Goal: Contribute content: Add original content to the website for others to see

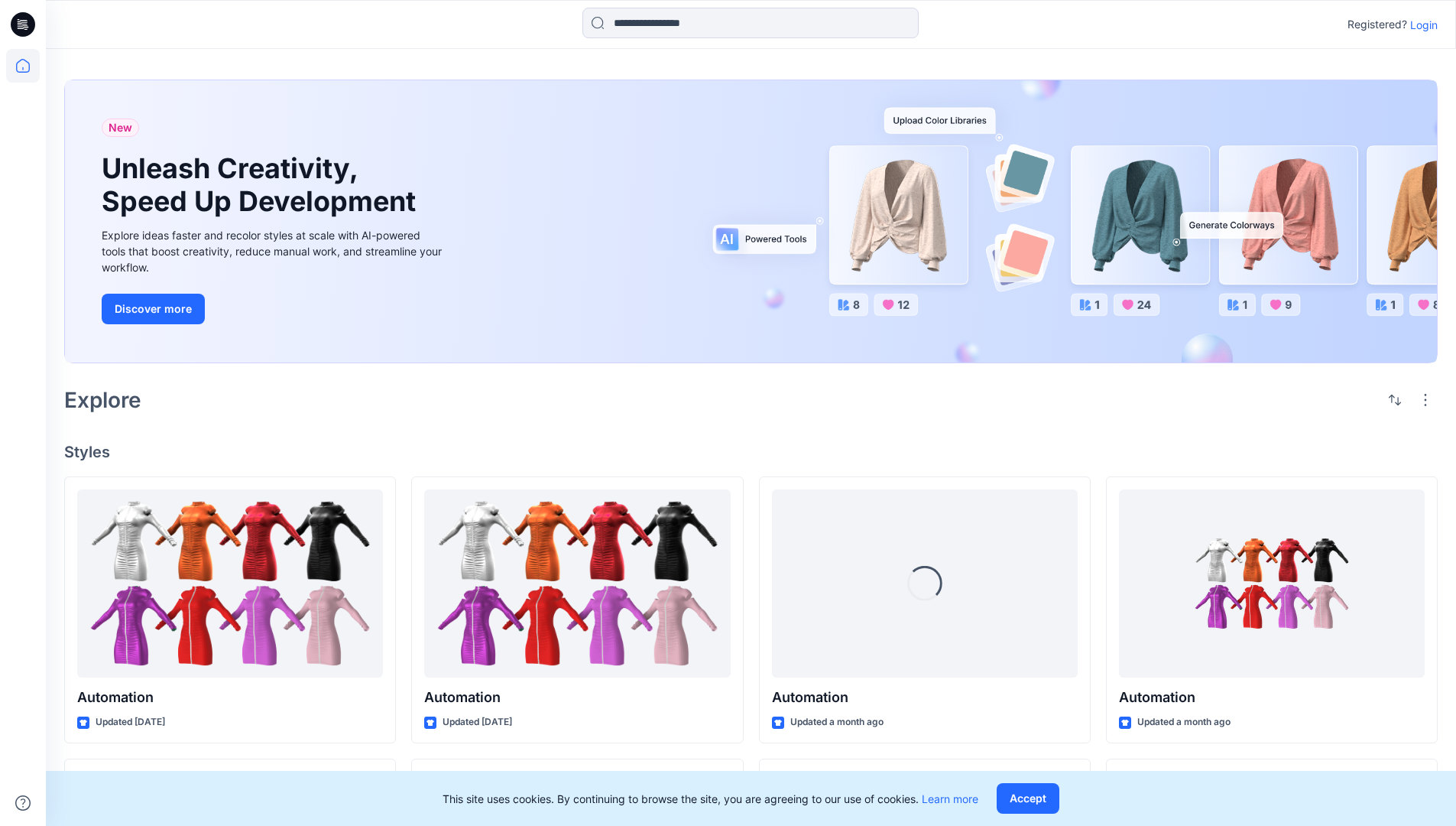
click at [1421, 25] on p "Login" at bounding box center [1424, 25] width 28 height 16
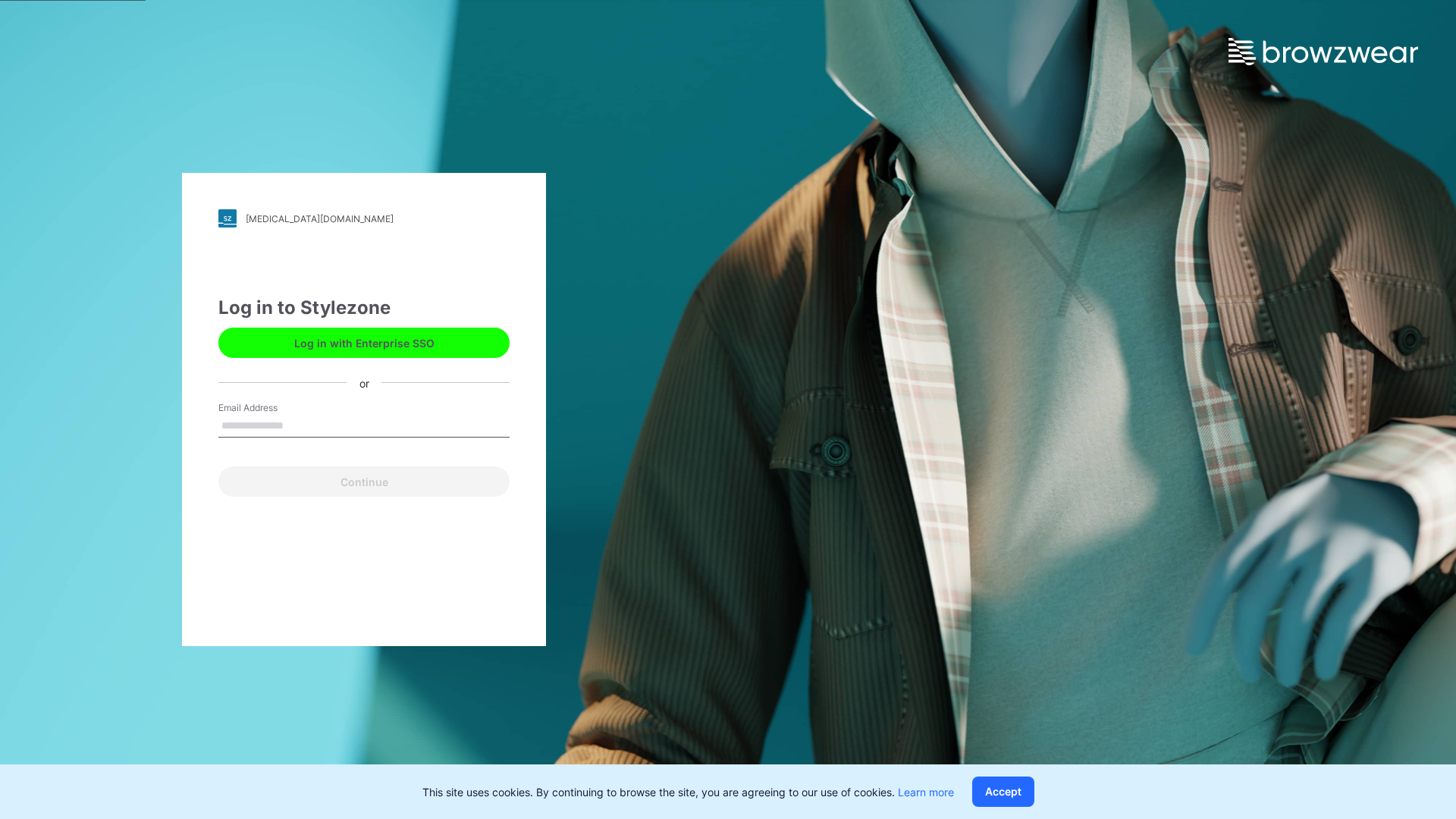
click at [299, 424] on input "Email Address" at bounding box center [364, 425] width 292 height 22
type input "**********"
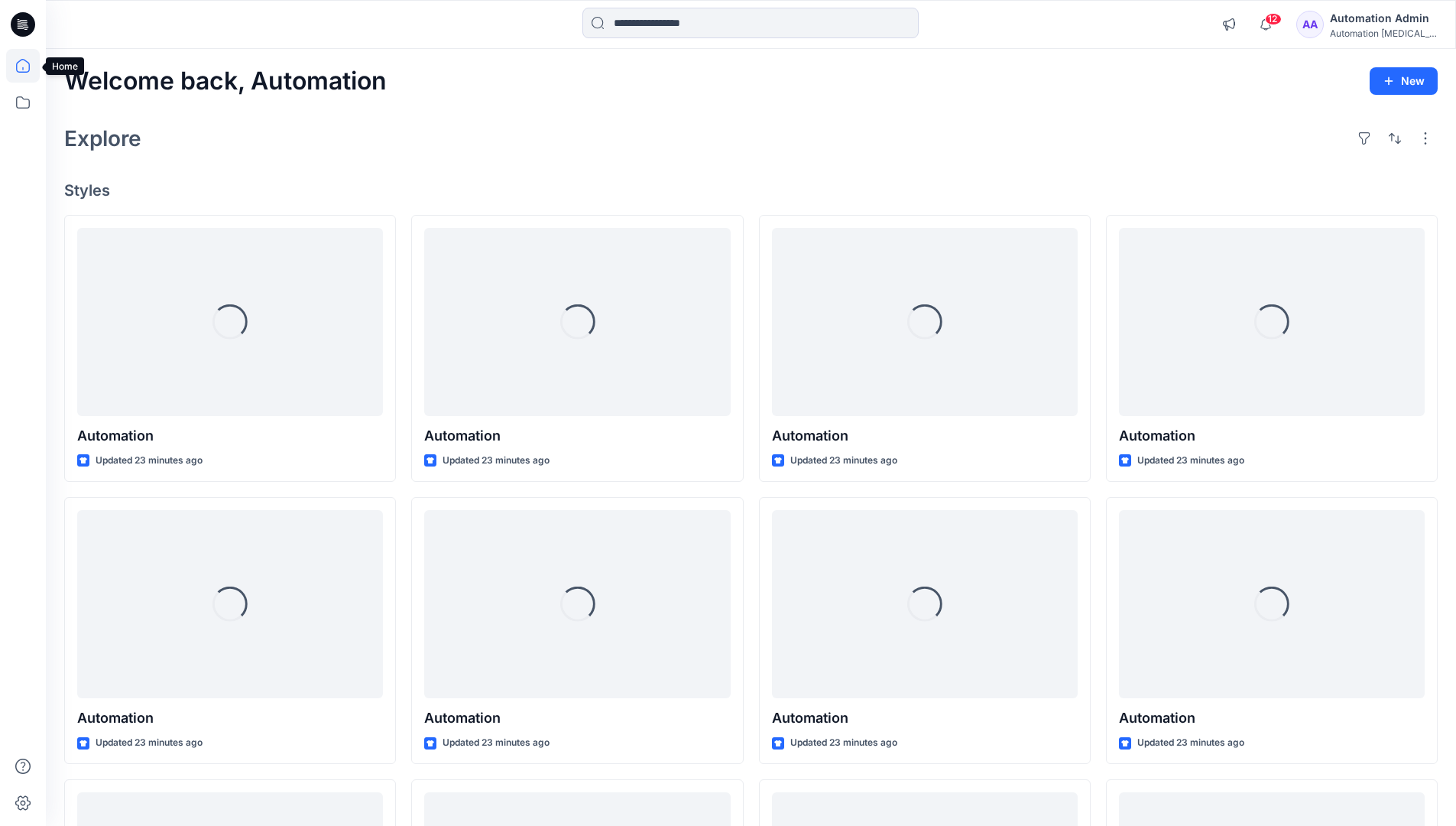
click at [29, 66] on icon at bounding box center [23, 66] width 14 height 14
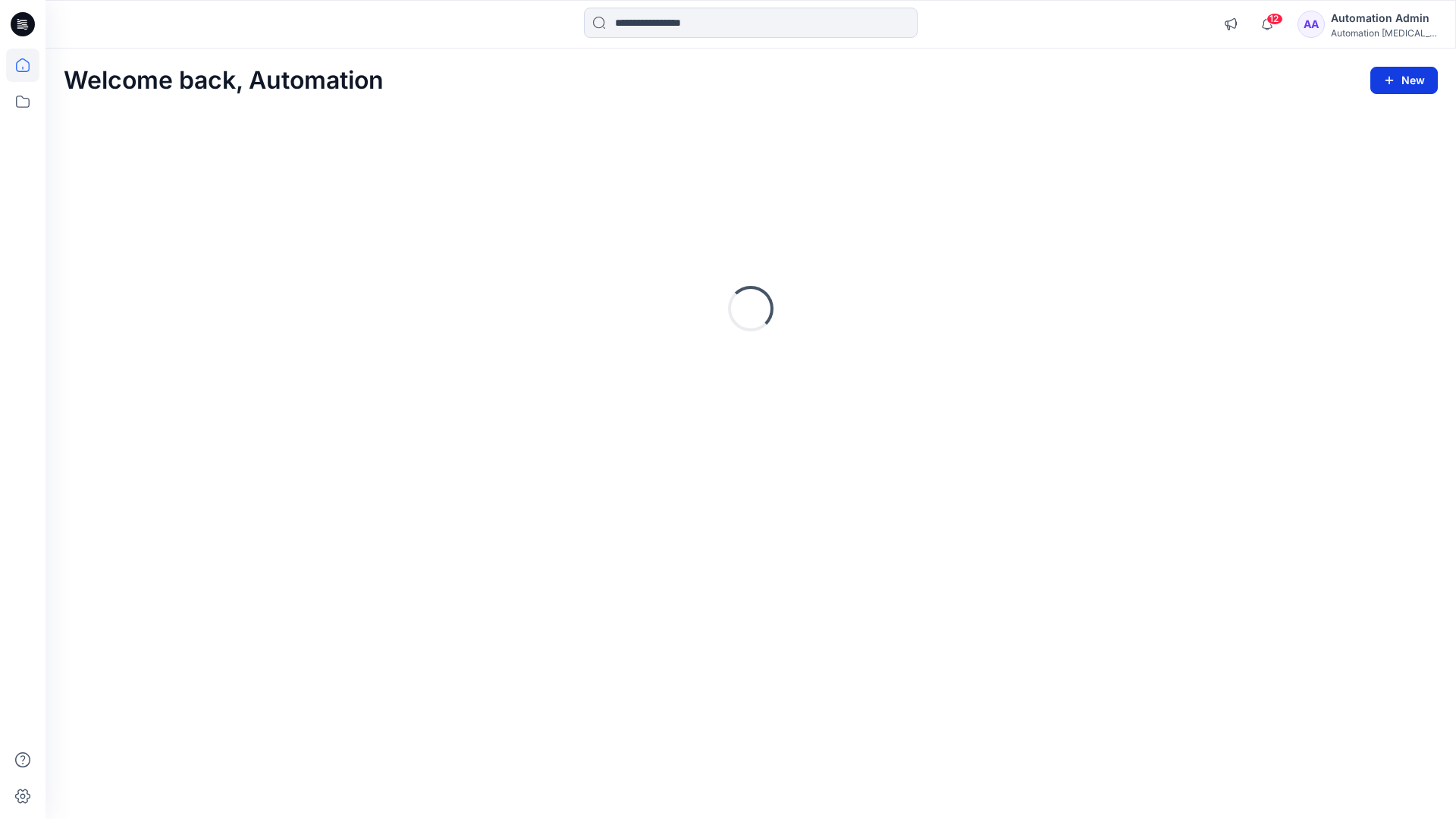
click at [1407, 79] on button "New" at bounding box center [1403, 80] width 67 height 27
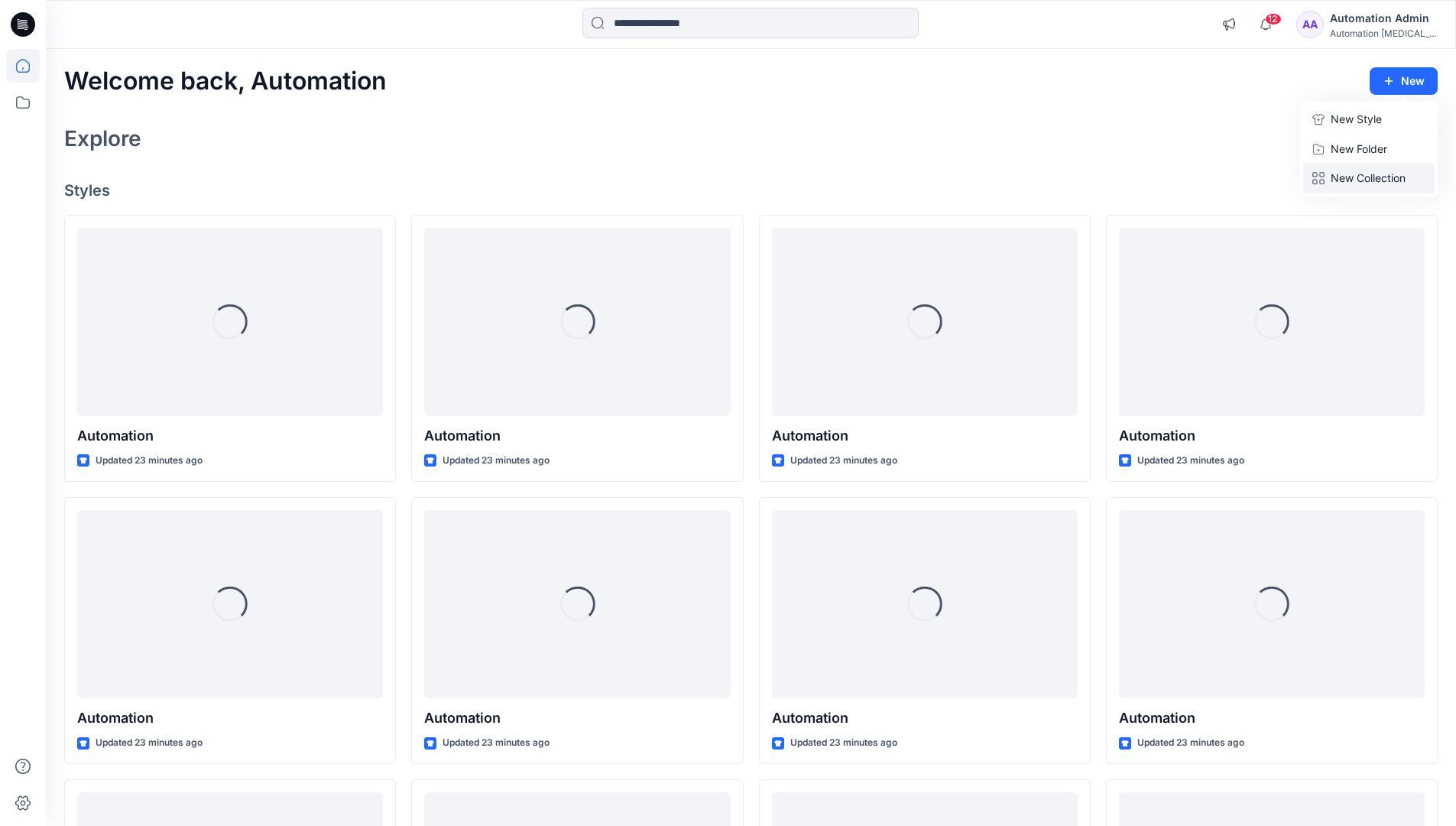
click at [1372, 173] on p "New Collection" at bounding box center [1369, 178] width 75 height 19
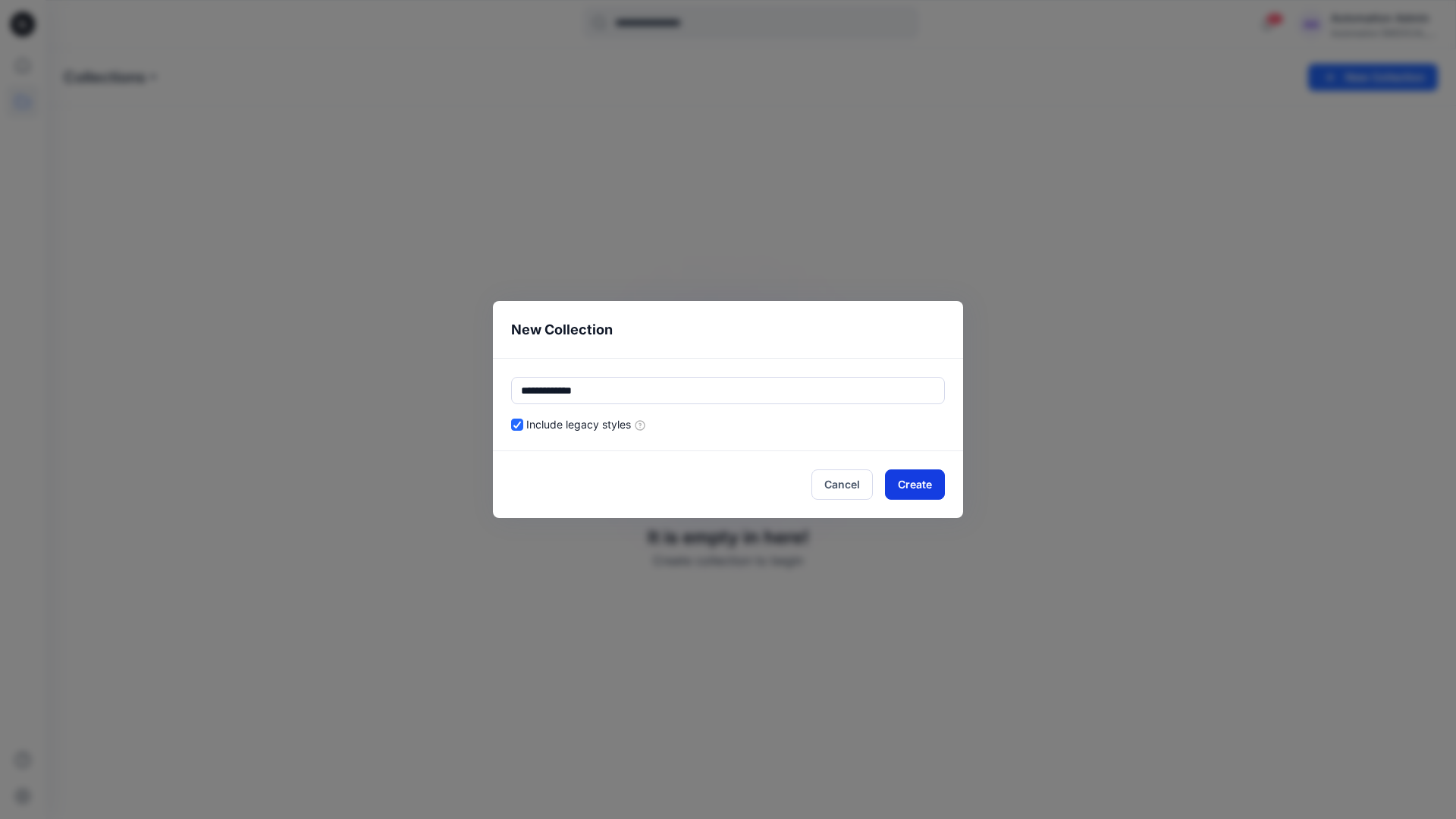
type input "**********"
click at [926, 481] on button "Create" at bounding box center [914, 484] width 59 height 30
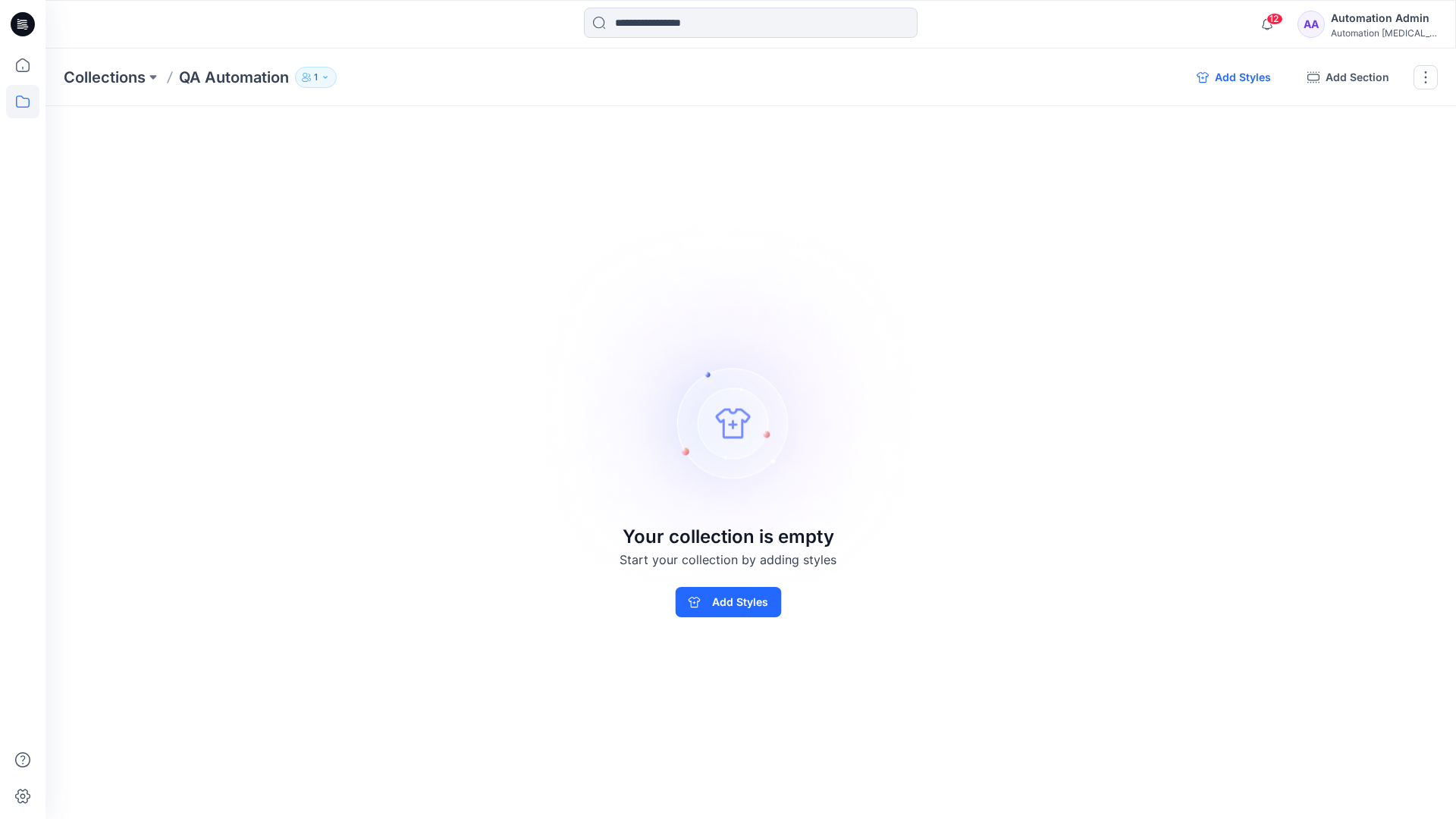
click at [1238, 79] on button "Add Styles" at bounding box center [1233, 77] width 98 height 24
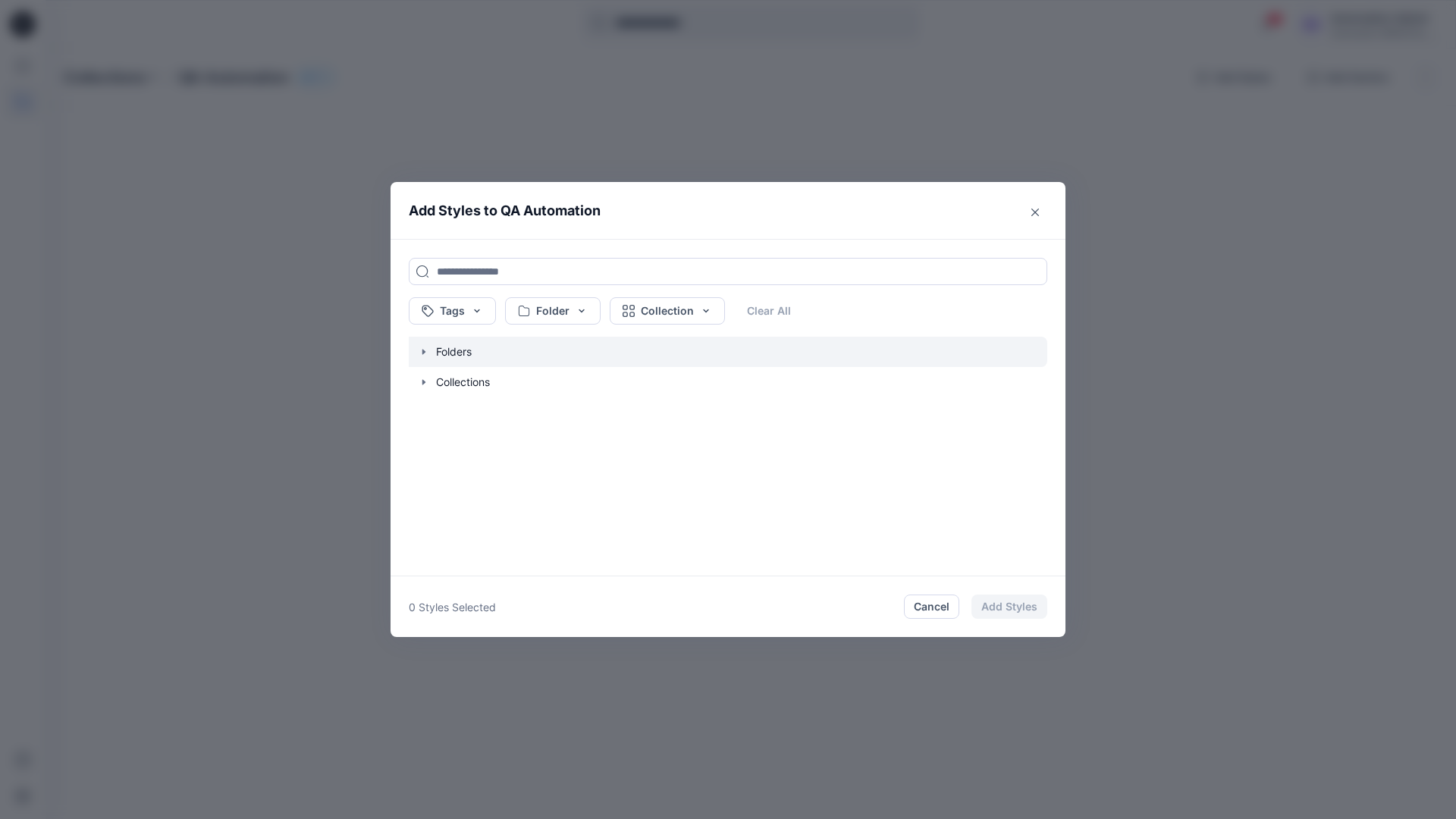
click at [422, 350] on icon "button" at bounding box center [423, 351] width 3 height 5
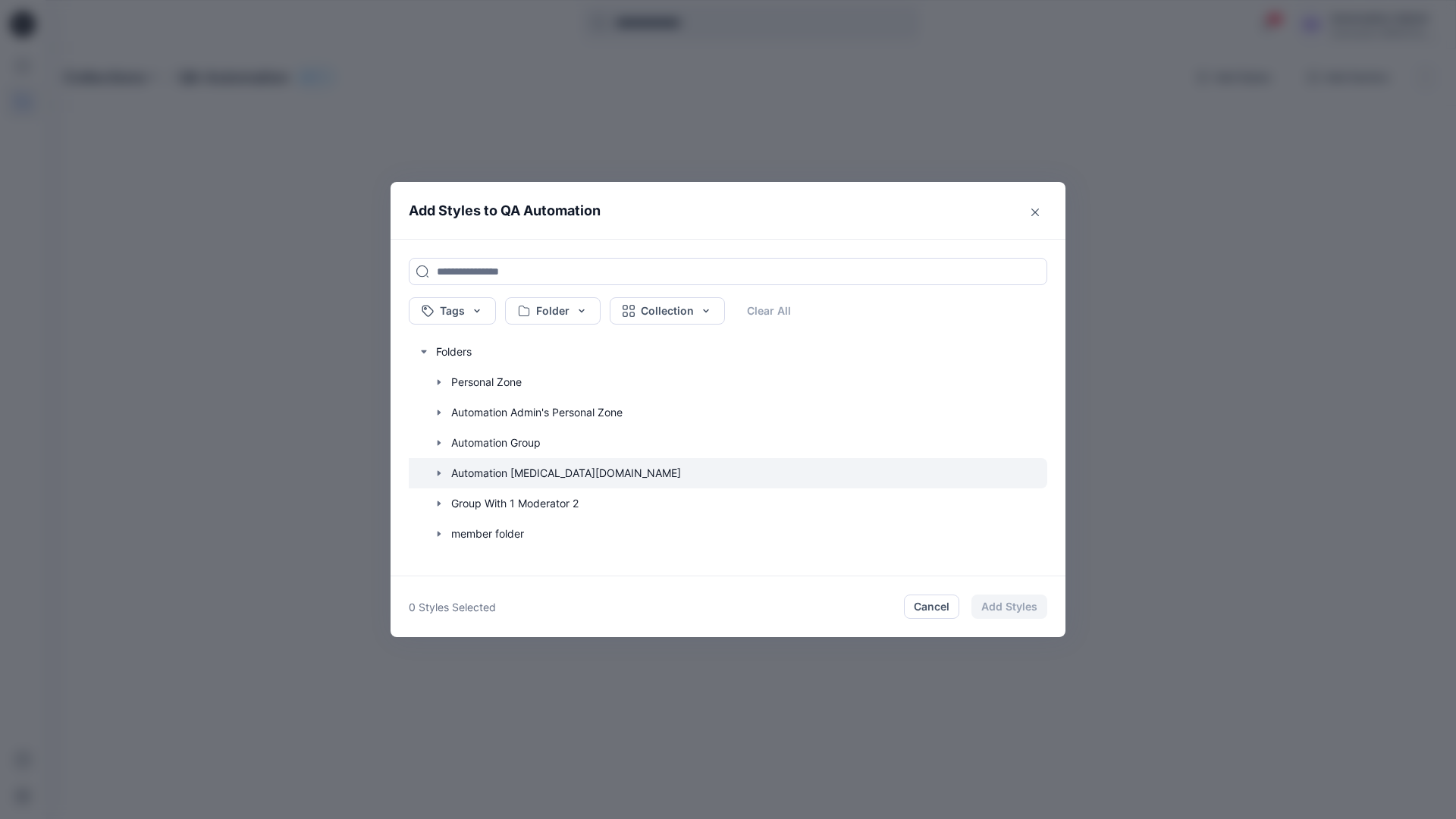
click at [438, 471] on icon "button" at bounding box center [439, 472] width 3 height 5
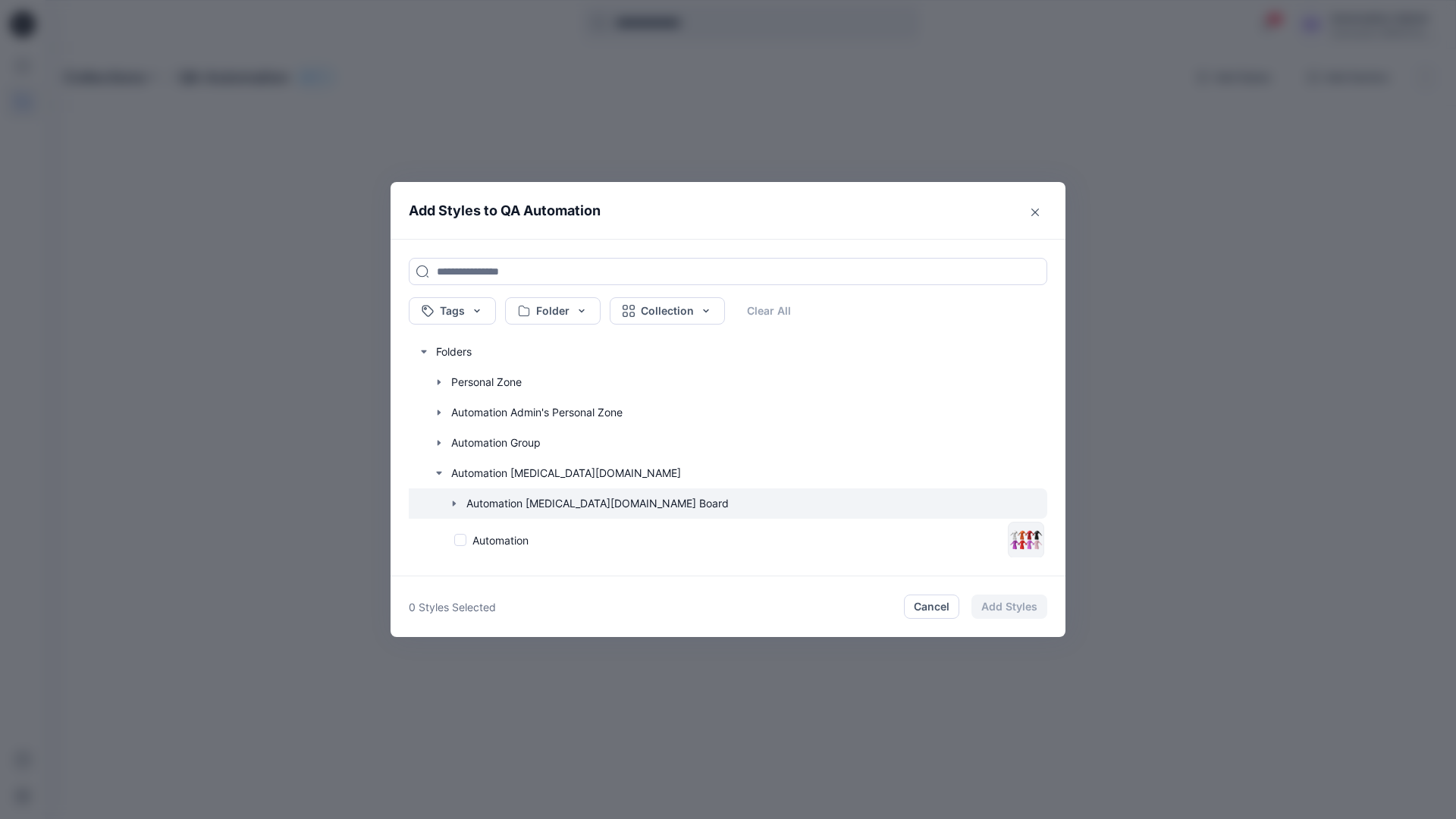
click at [454, 503] on icon "button" at bounding box center [453, 502] width 3 height 5
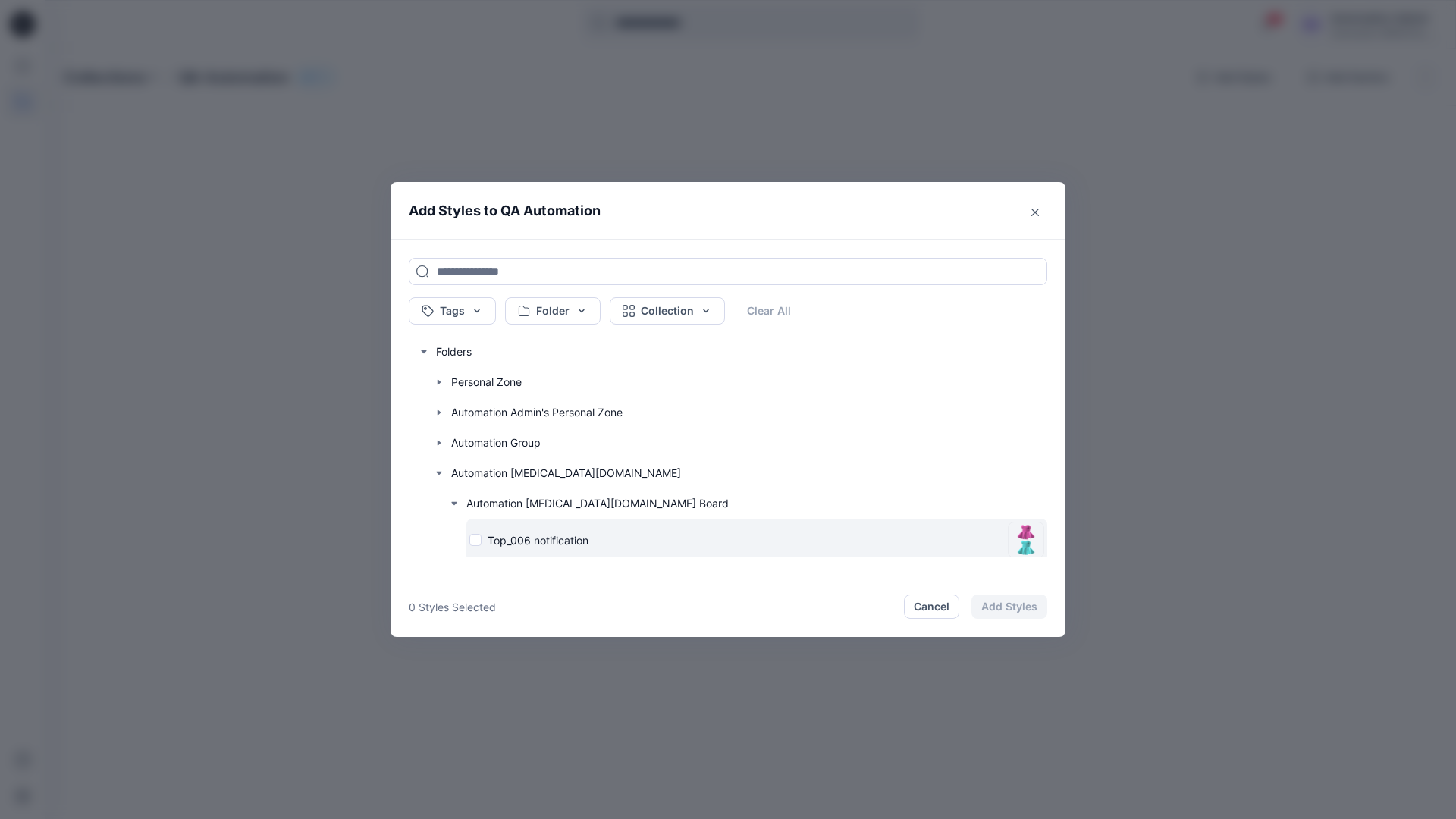
click at [477, 540] on div "Top_006 notification" at bounding box center [735, 540] width 532 height 16
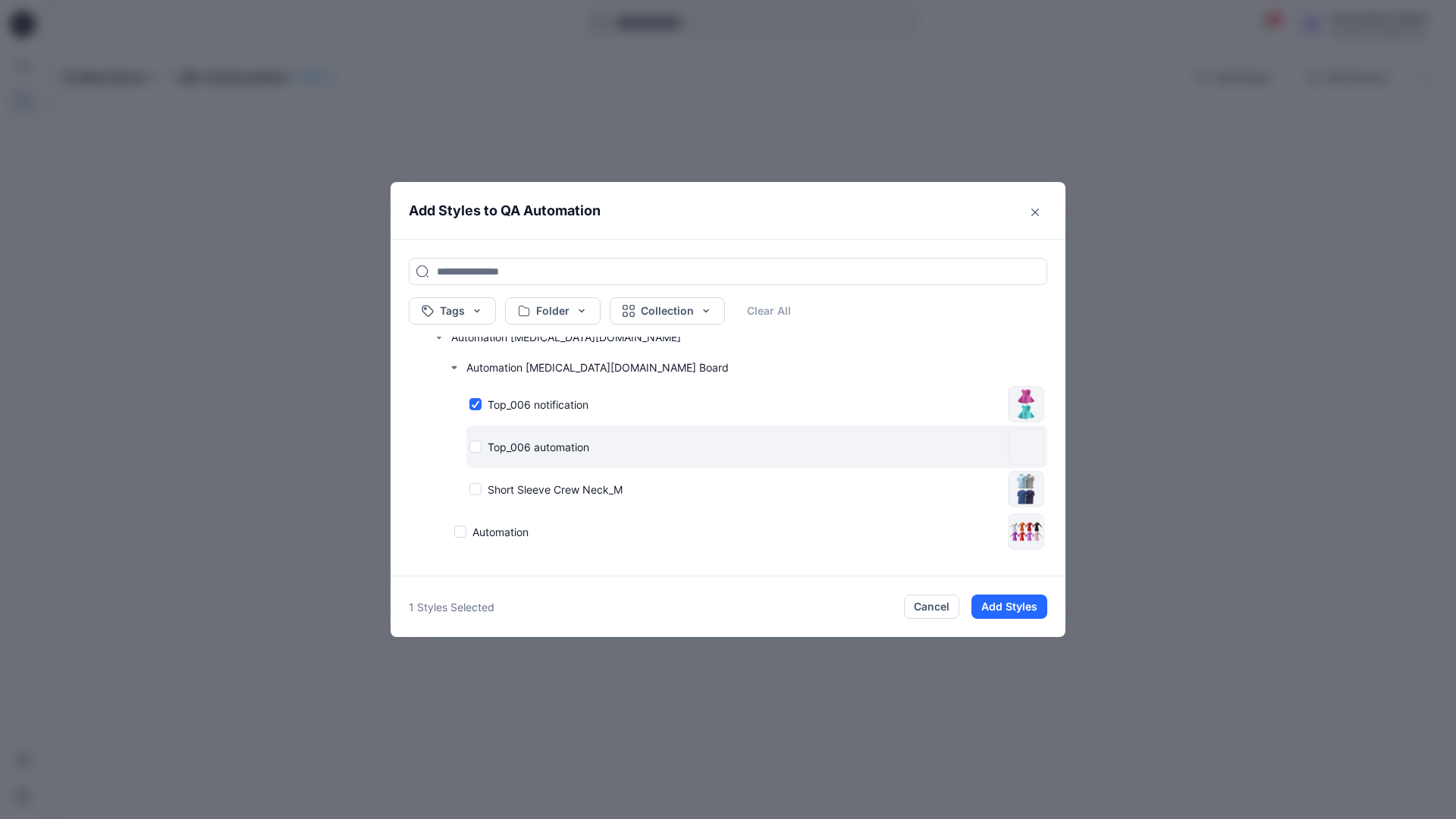
click at [475, 448] on div "Top_006 automation" at bounding box center [735, 447] width 532 height 16
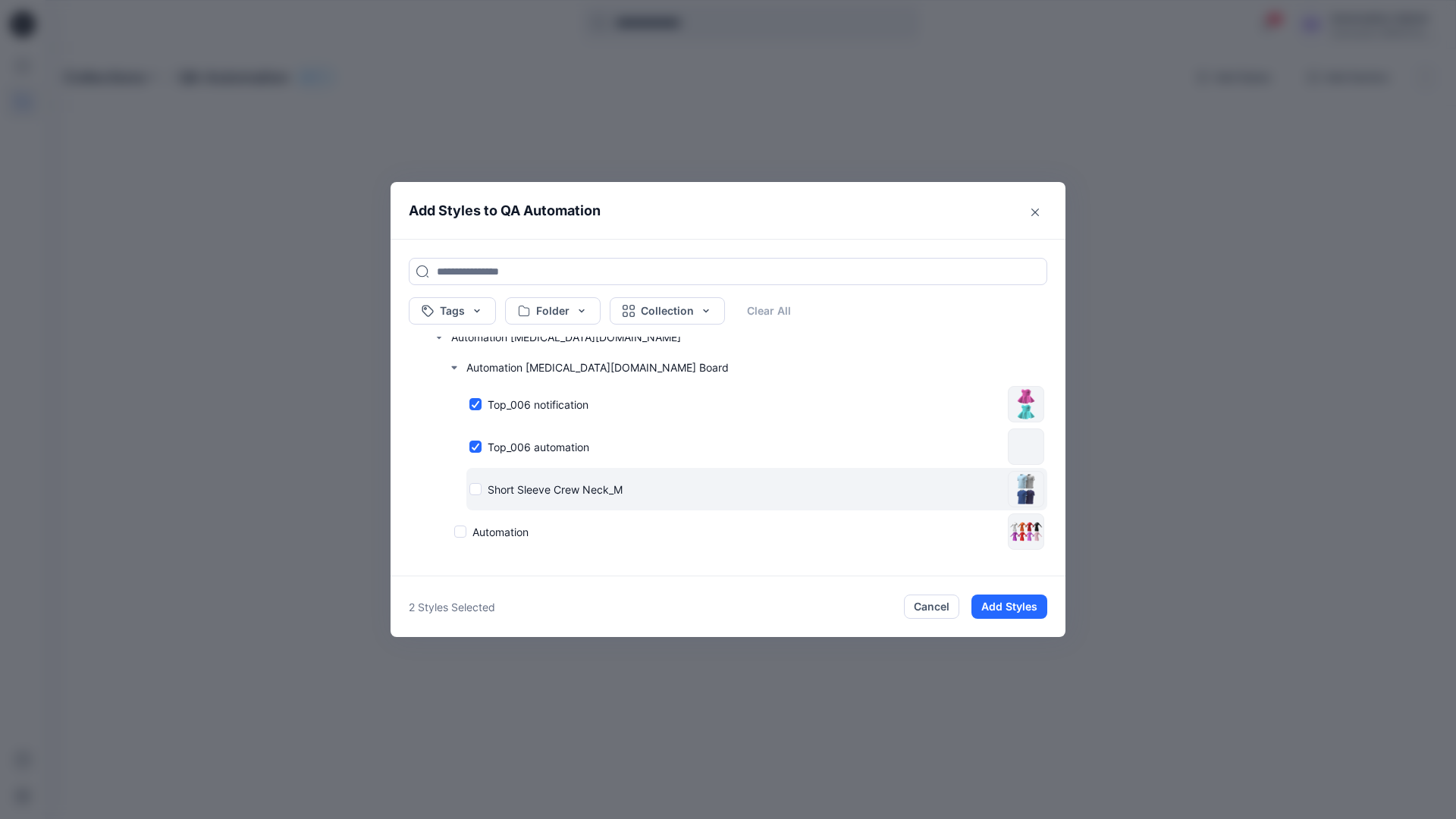
click at [478, 488] on div "Short Sleeve Crew Neck_M" at bounding box center [735, 489] width 532 height 16
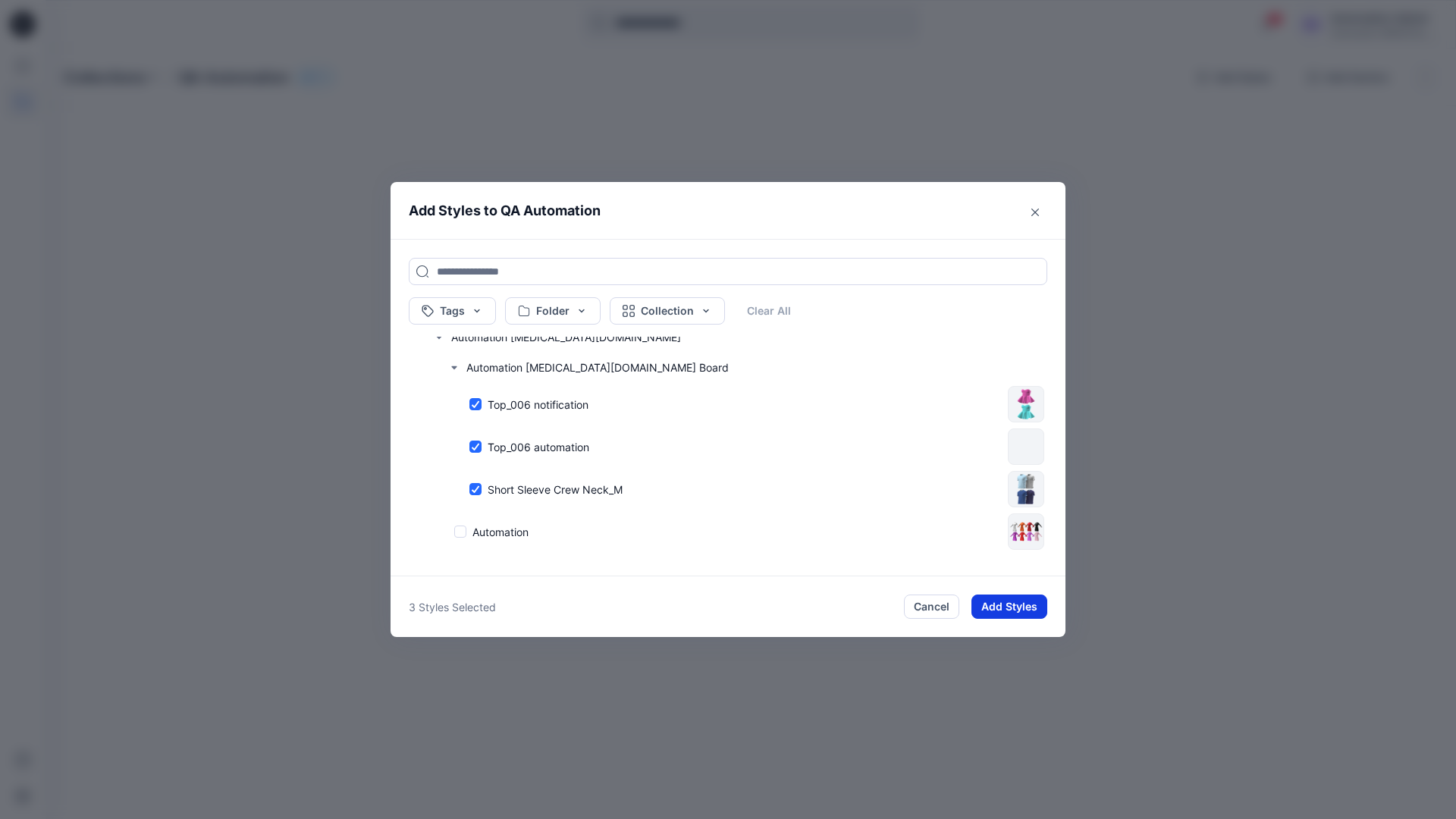
click at [1013, 608] on button "Add Styles" at bounding box center [1009, 606] width 76 height 24
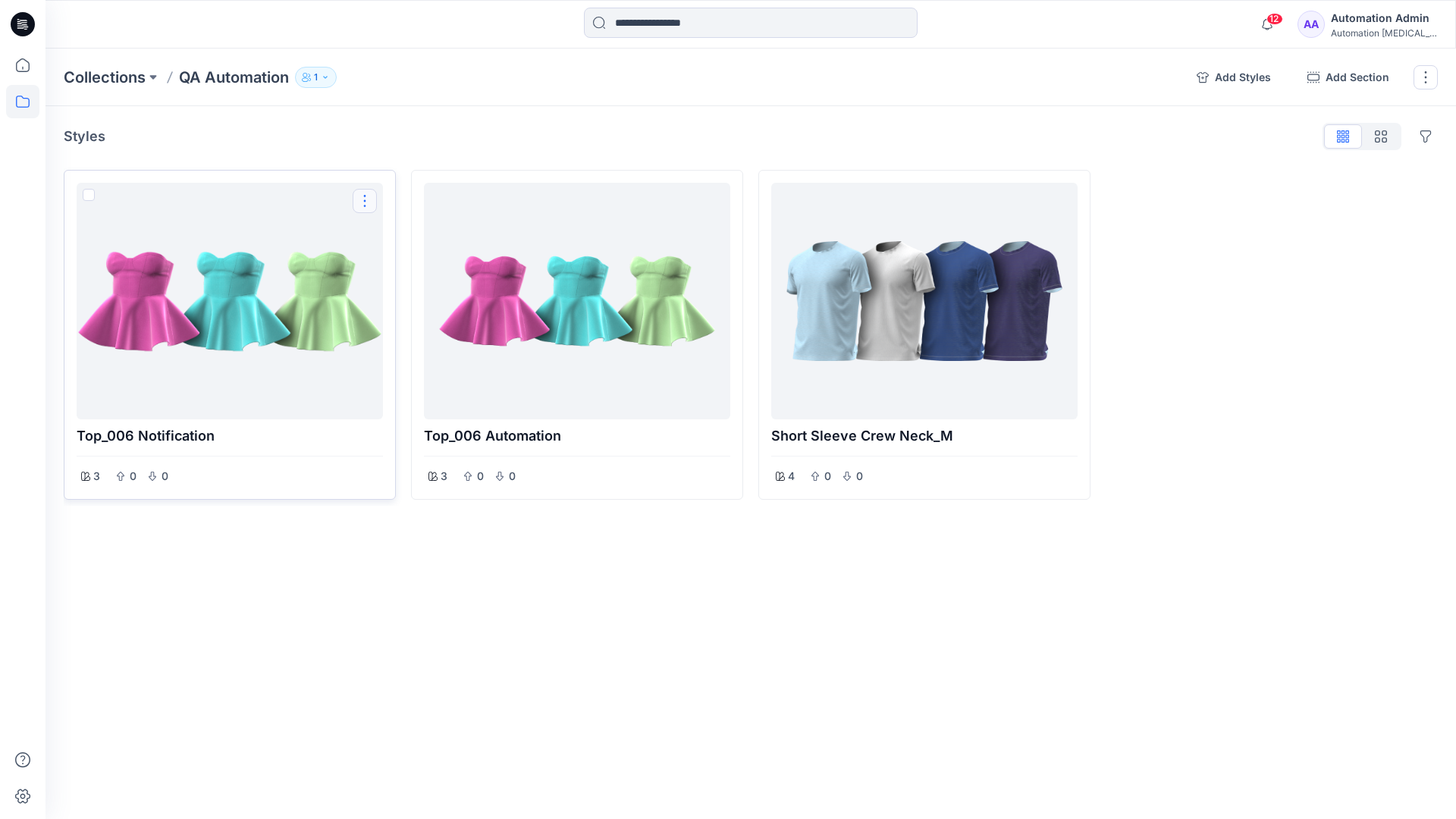
click at [367, 202] on button "Options" at bounding box center [365, 201] width 24 height 24
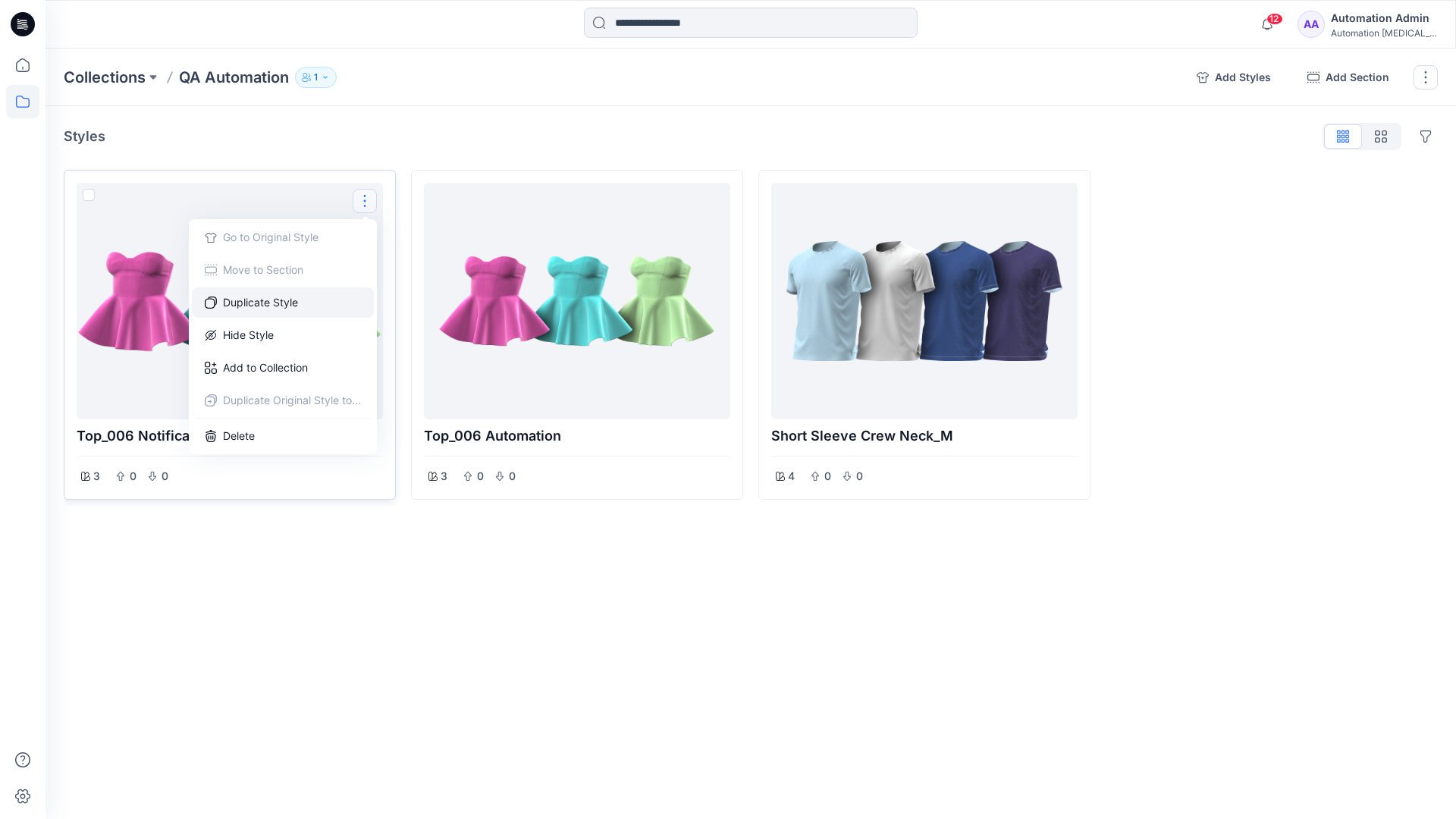
click at [285, 301] on button "Duplicate Style" at bounding box center [283, 302] width 182 height 30
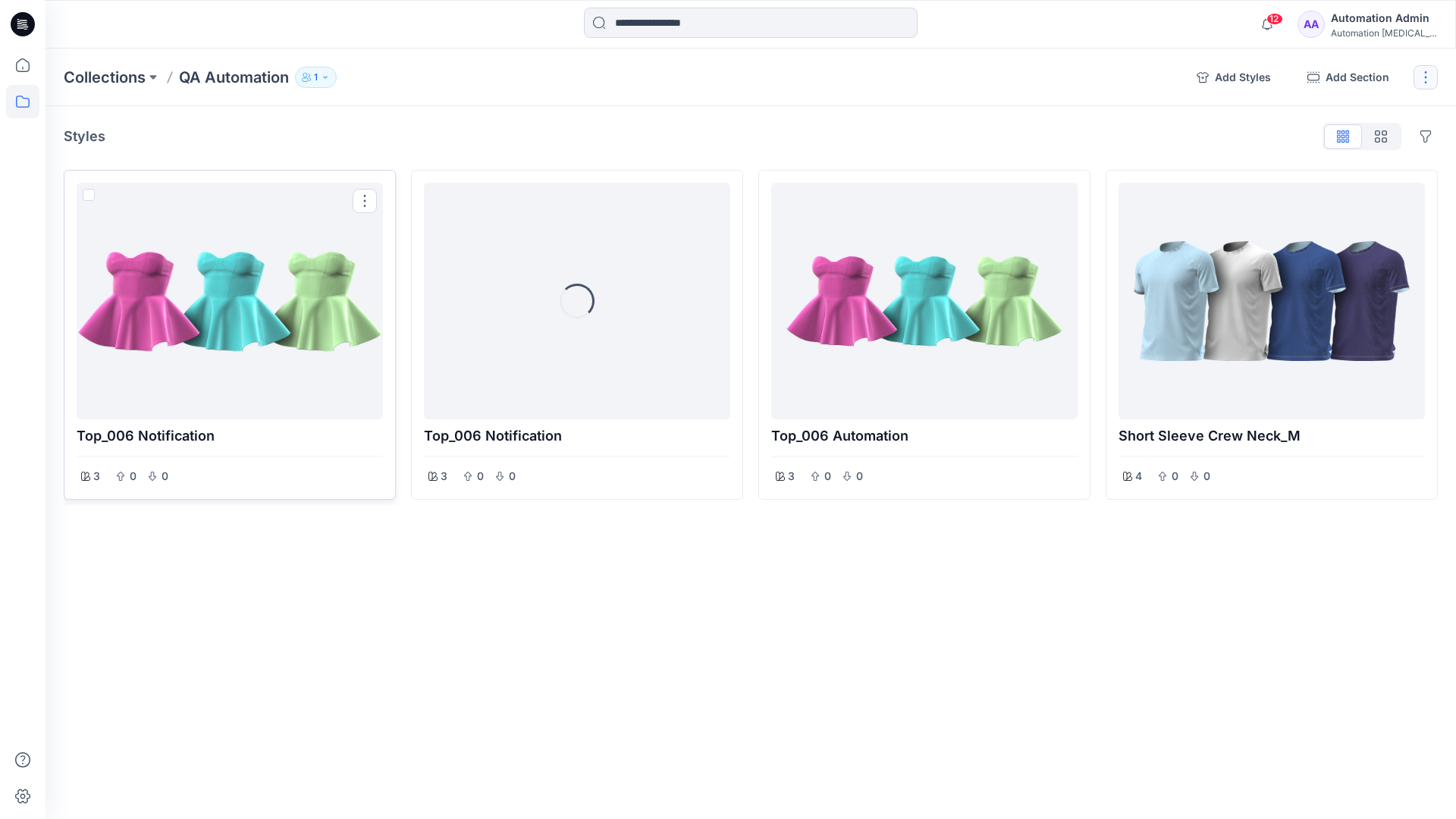
click at [1426, 81] on button "button" at bounding box center [1425, 77] width 24 height 24
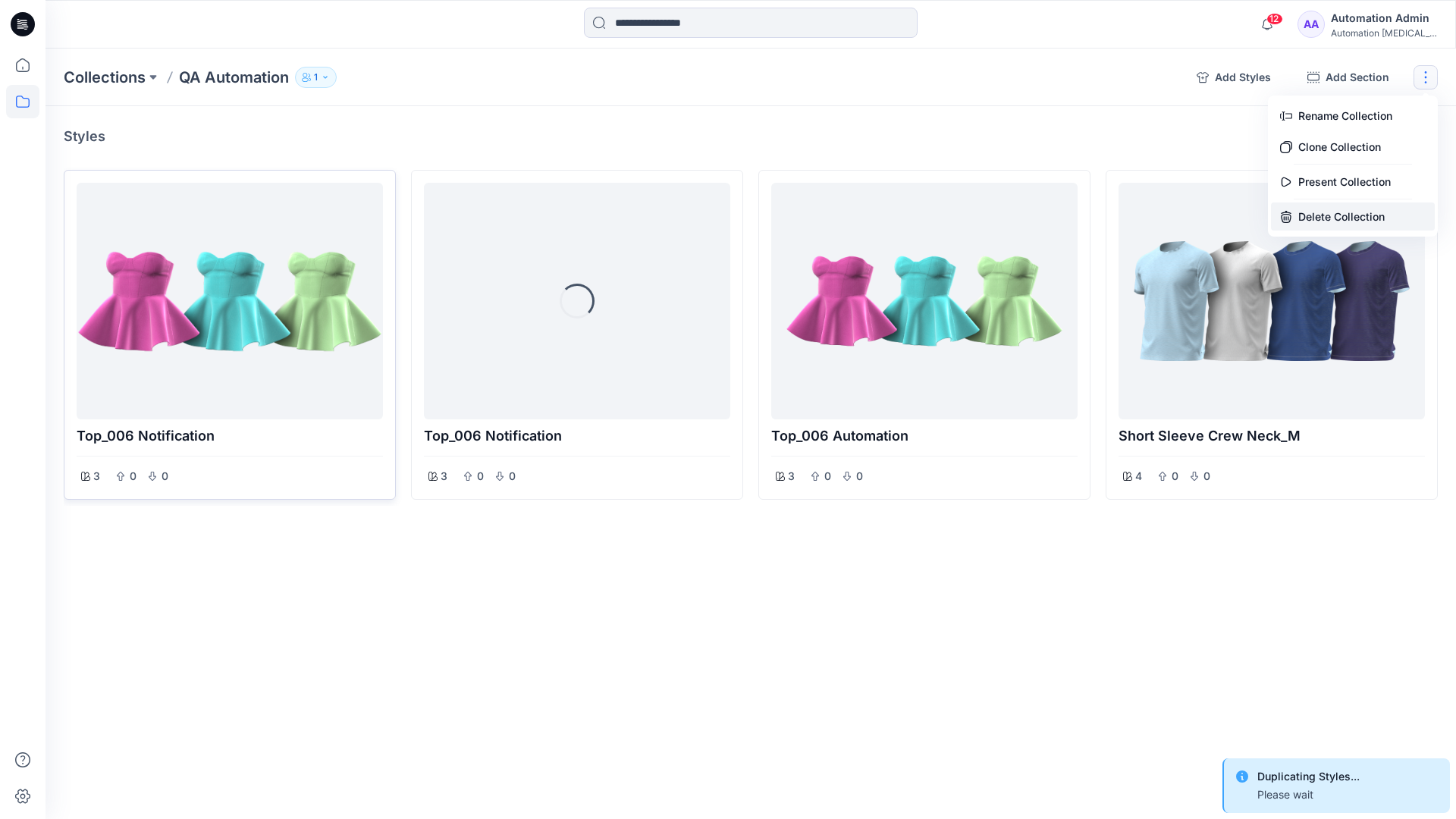
click at [1337, 211] on button "Delete Collection" at bounding box center [1353, 216] width 164 height 28
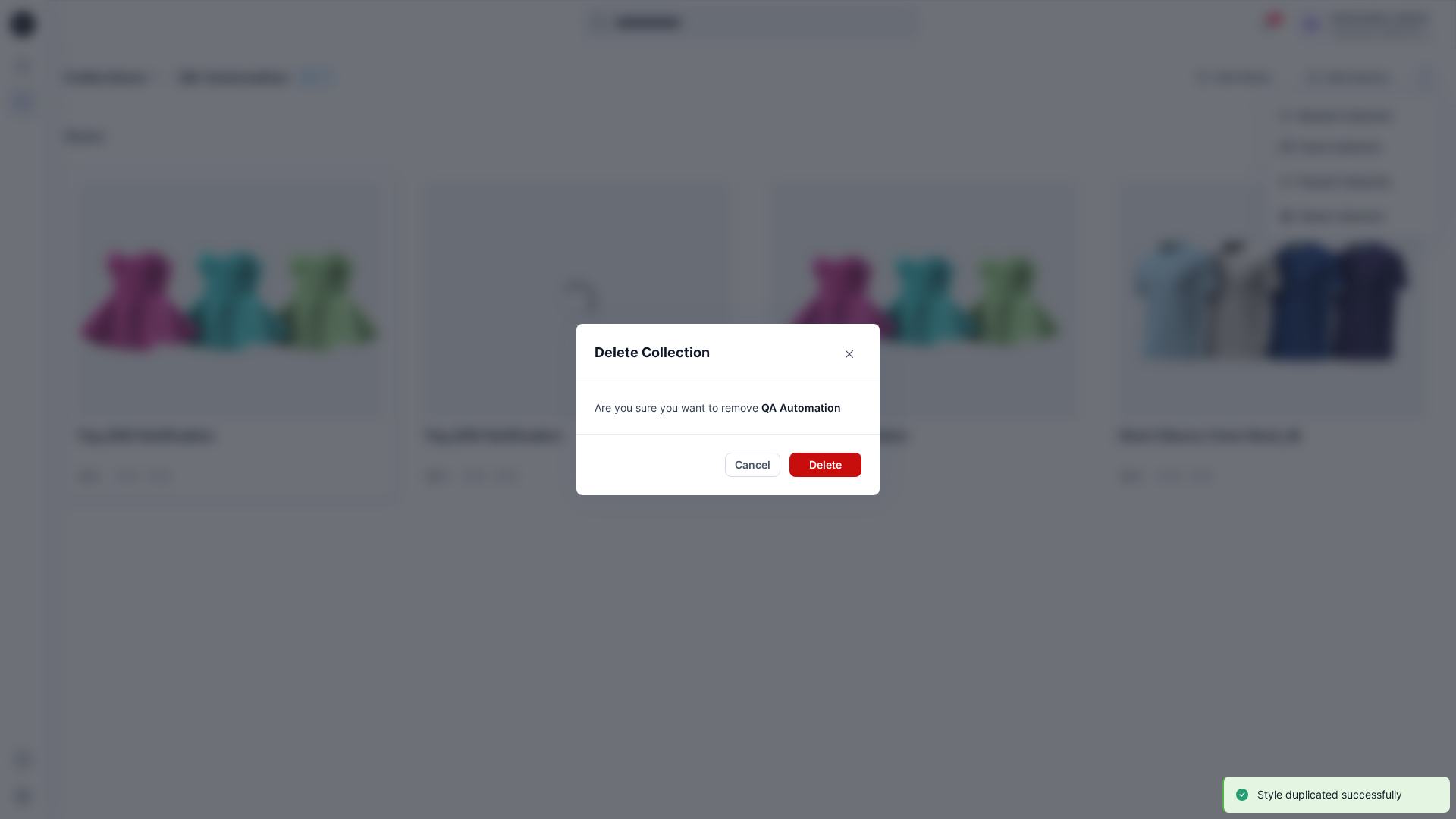
click at [828, 462] on button "Delete" at bounding box center [825, 464] width 72 height 24
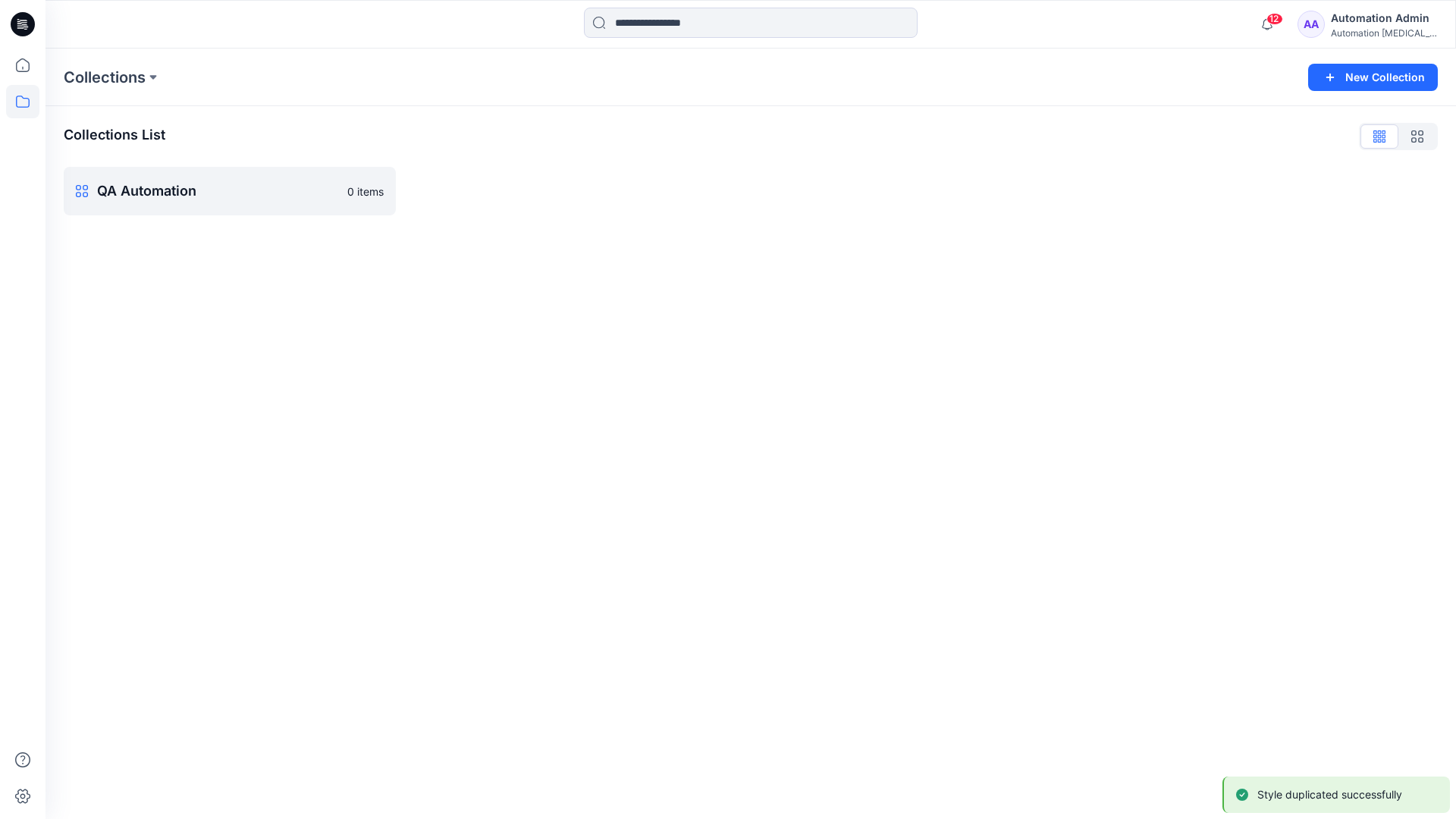
click at [1371, 17] on div "Automation Admin" at bounding box center [1384, 18] width 106 height 19
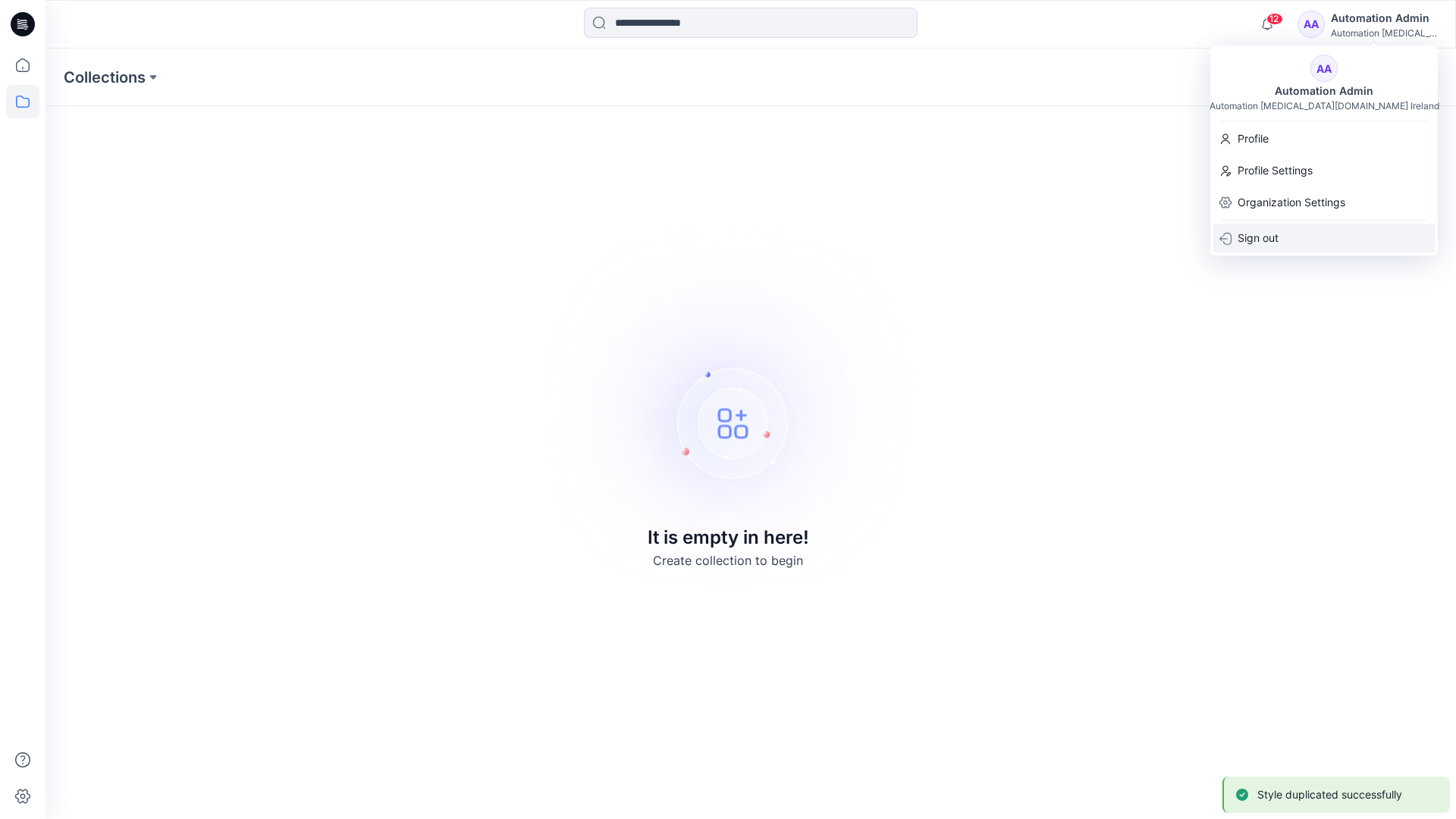
click at [1279, 237] on p "Sign out" at bounding box center [1258, 238] width 41 height 29
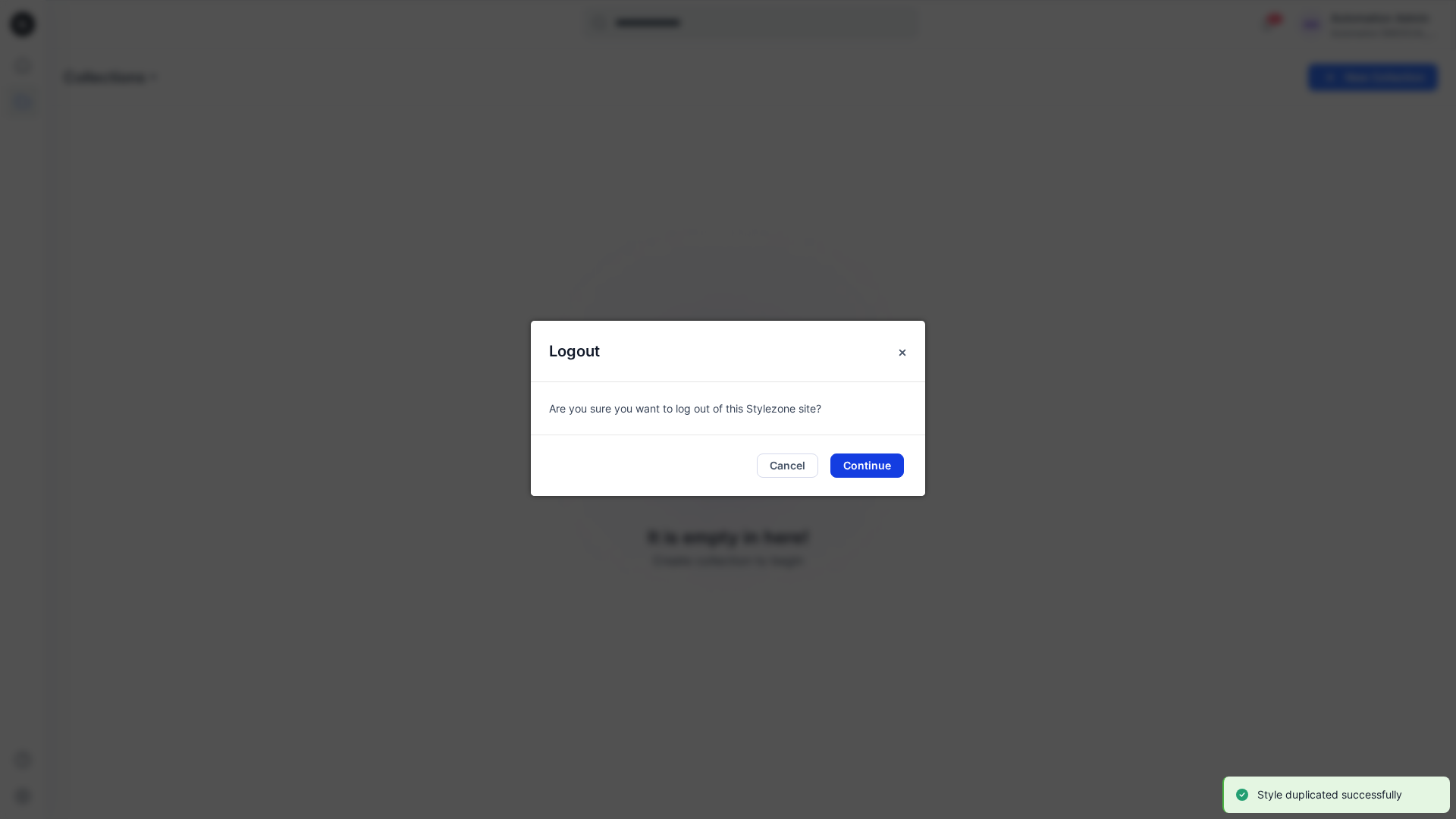
click at [873, 466] on button "Continue" at bounding box center [866, 465] width 73 height 24
